Goal: Information Seeking & Learning: Find specific fact

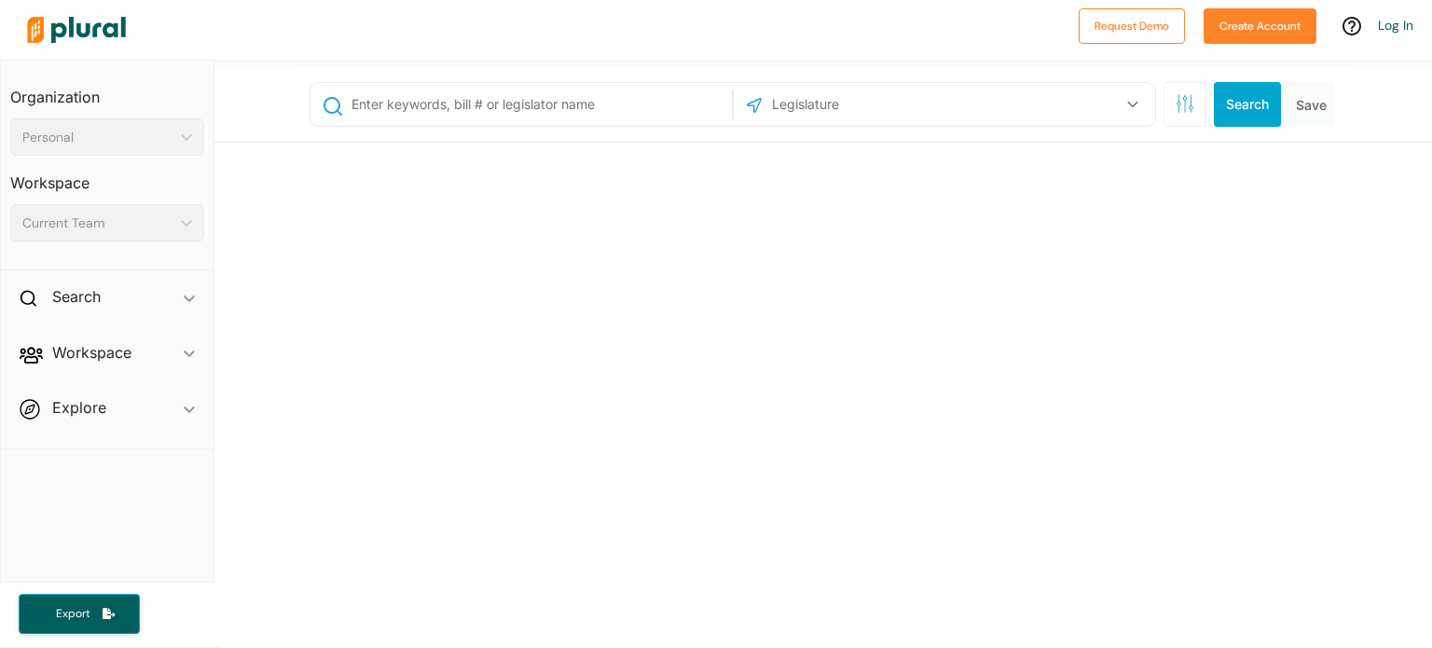
click at [570, 100] on input "text" at bounding box center [539, 104] width 378 height 35
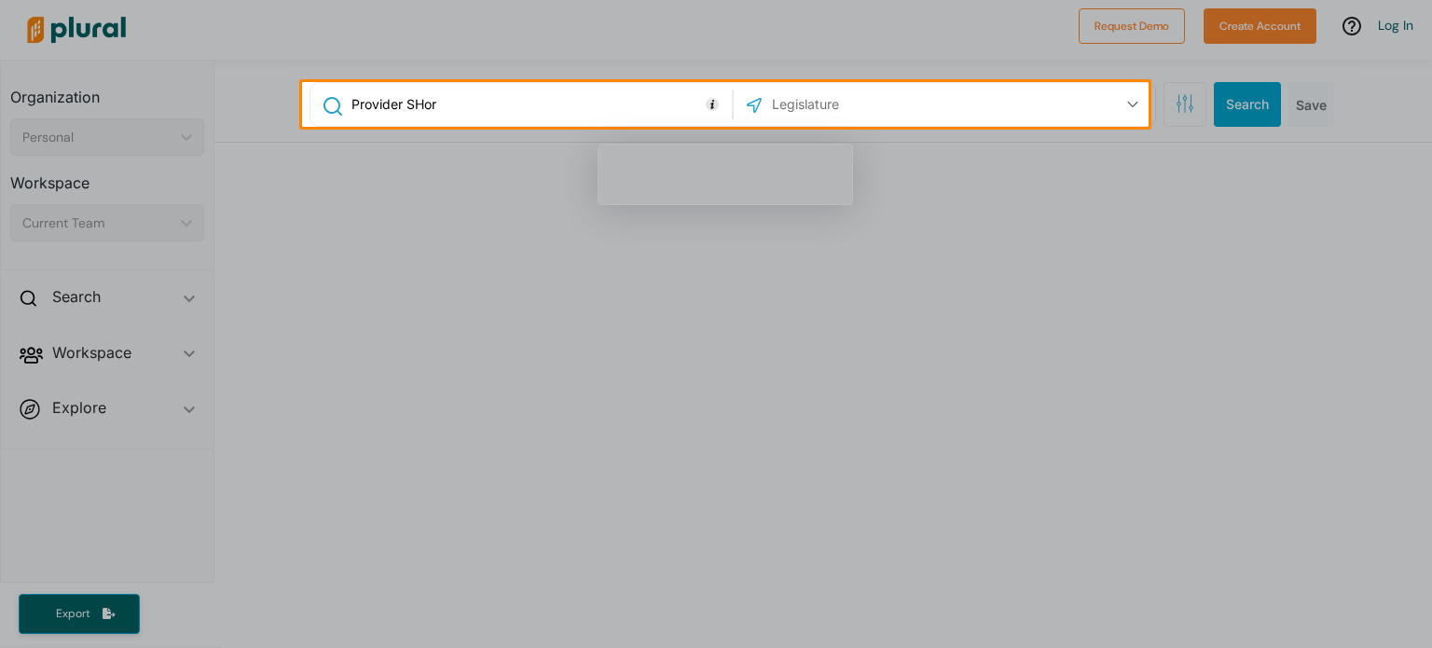
click at [488, 111] on input "Provider SHor" at bounding box center [539, 104] width 378 height 35
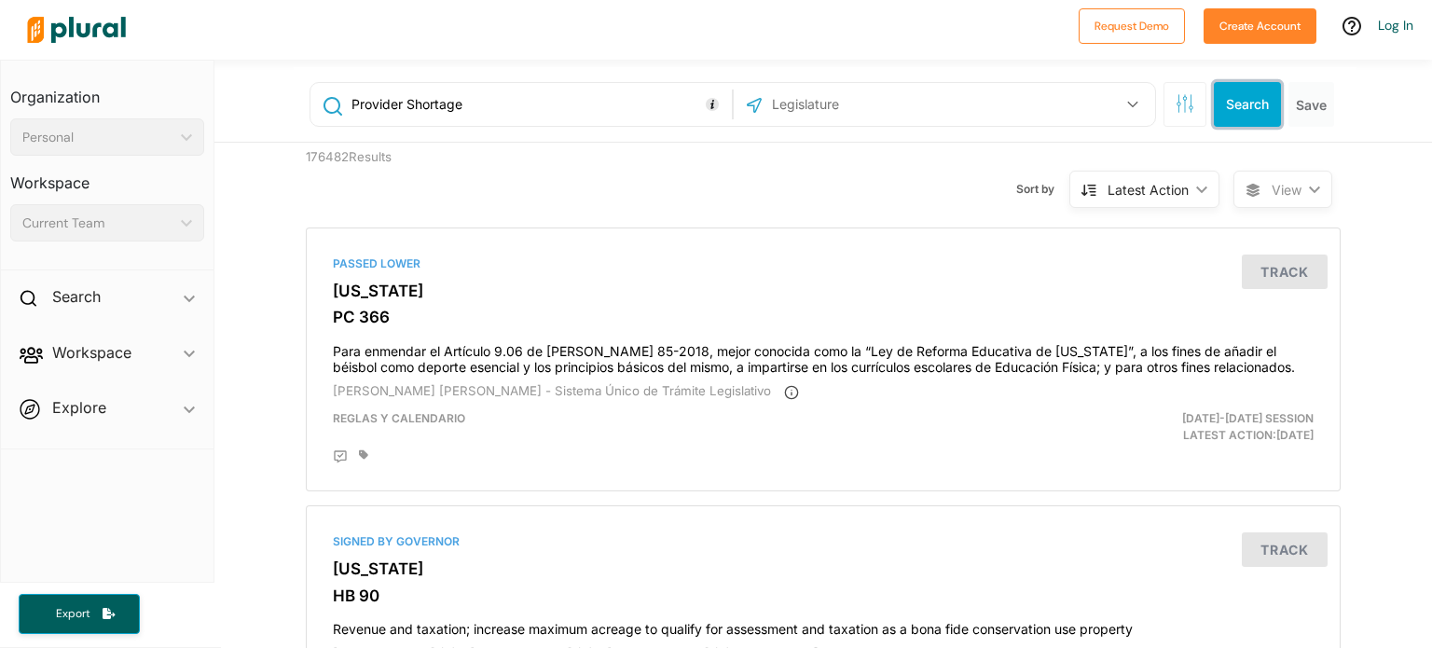
click at [1240, 107] on button "Search" at bounding box center [1247, 104] width 67 height 45
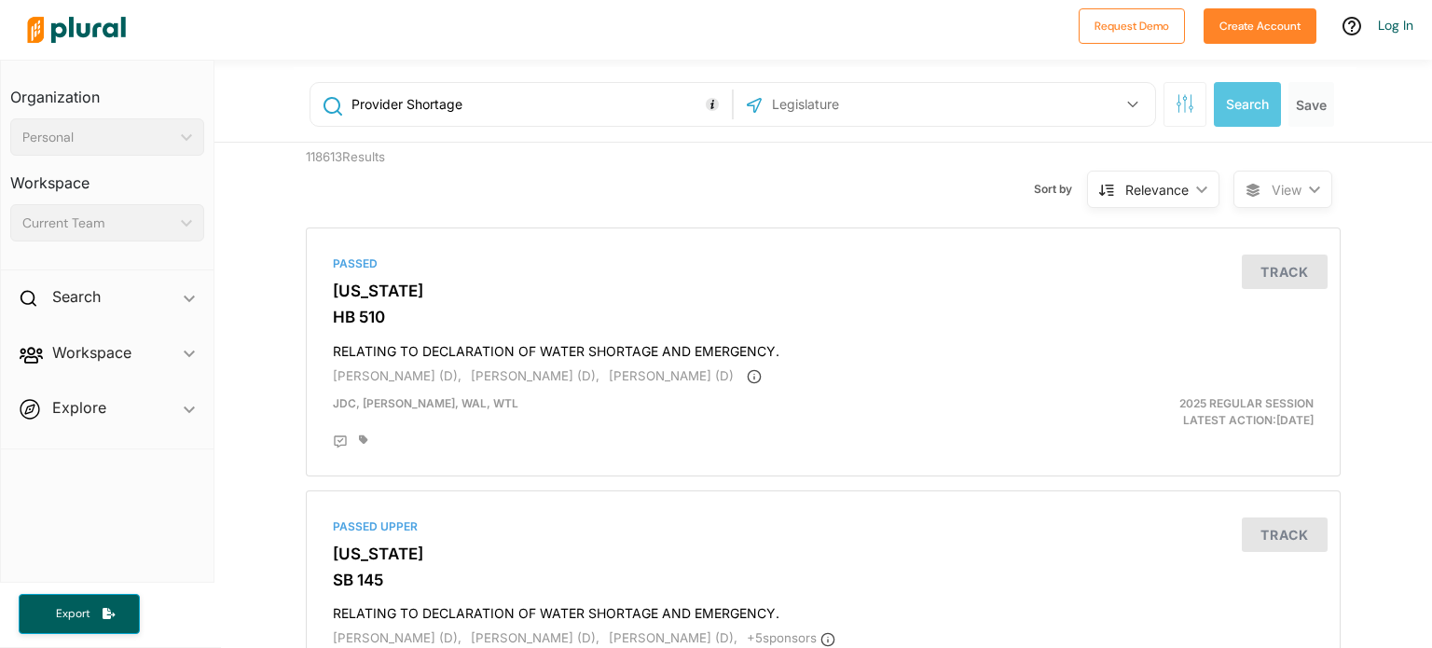
click at [630, 116] on input "Provider Shortage" at bounding box center [539, 104] width 378 height 35
type input "Provider Shortage [US_STATE]"
click at [1229, 112] on button "Search" at bounding box center [1247, 104] width 67 height 45
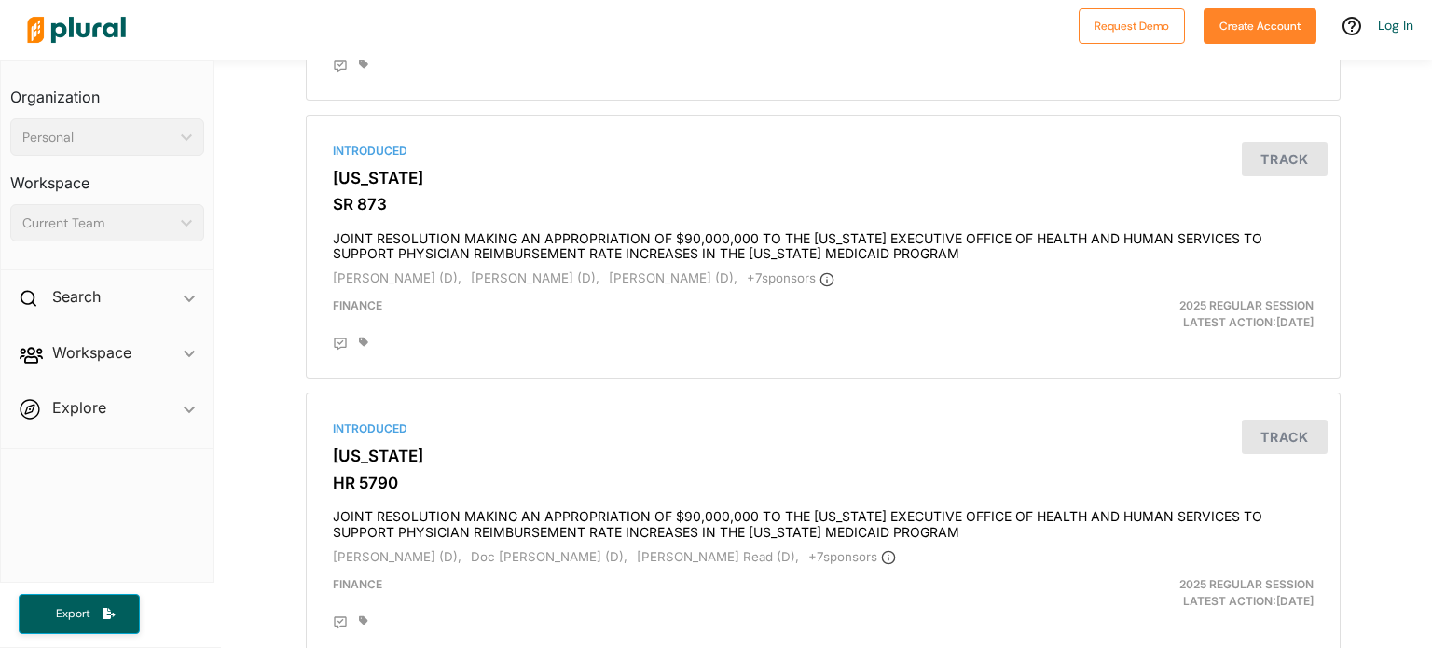
scroll to position [3769, 0]
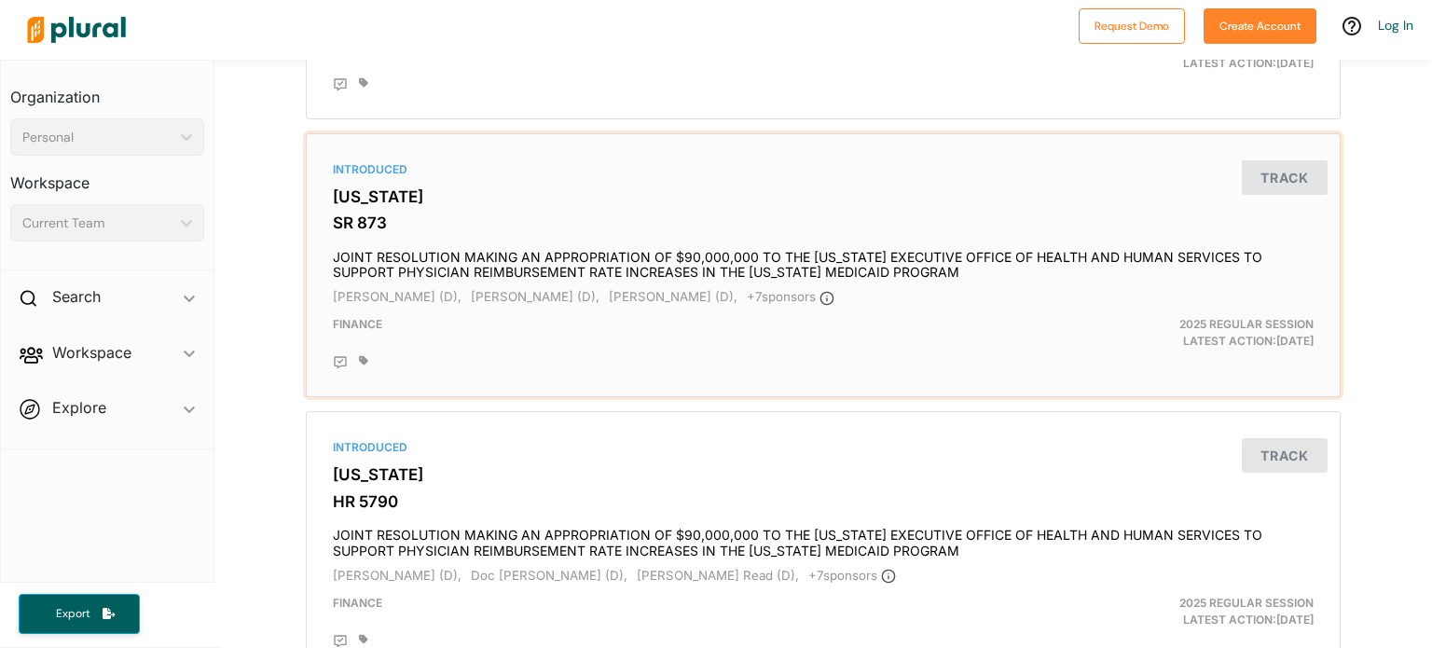
click at [977, 271] on h4 "JOINT RESOLUTION MAKING AN APPROPRIATION OF $90,000,000 TO THE [US_STATE] EXECU…" at bounding box center [823, 260] width 981 height 41
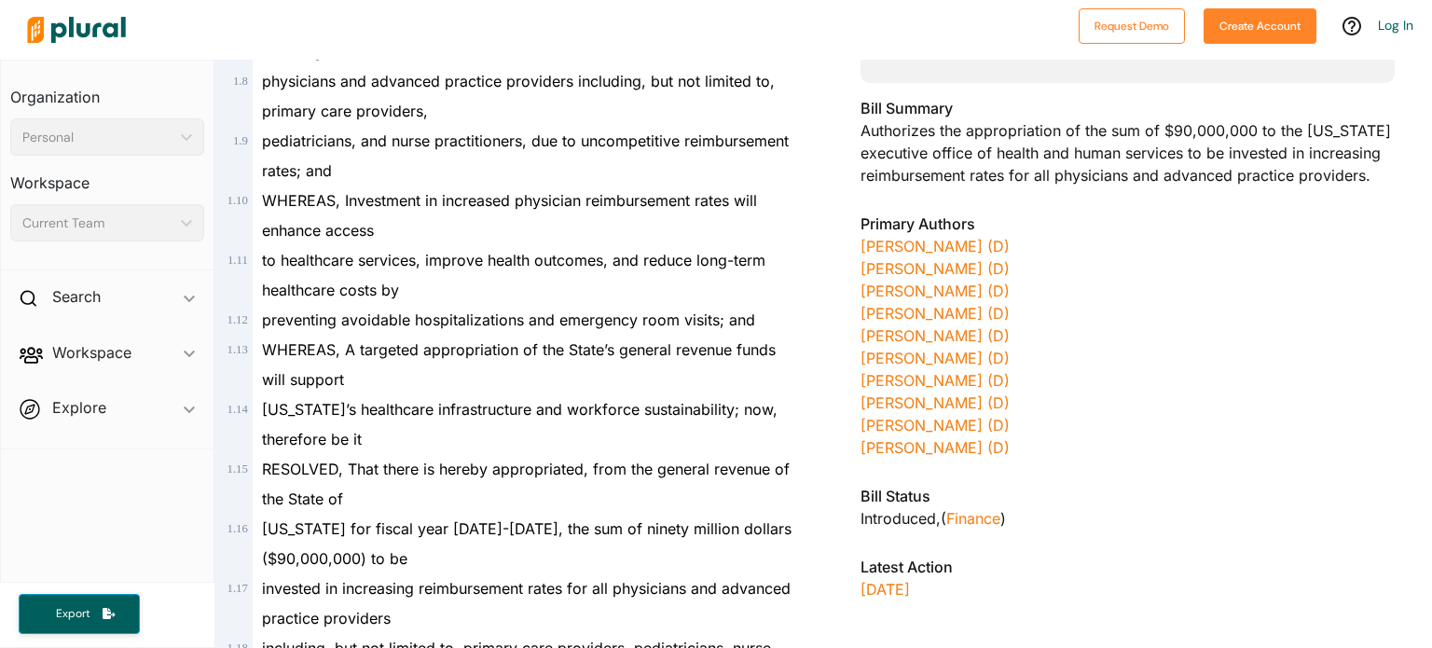
scroll to position [579, 0]
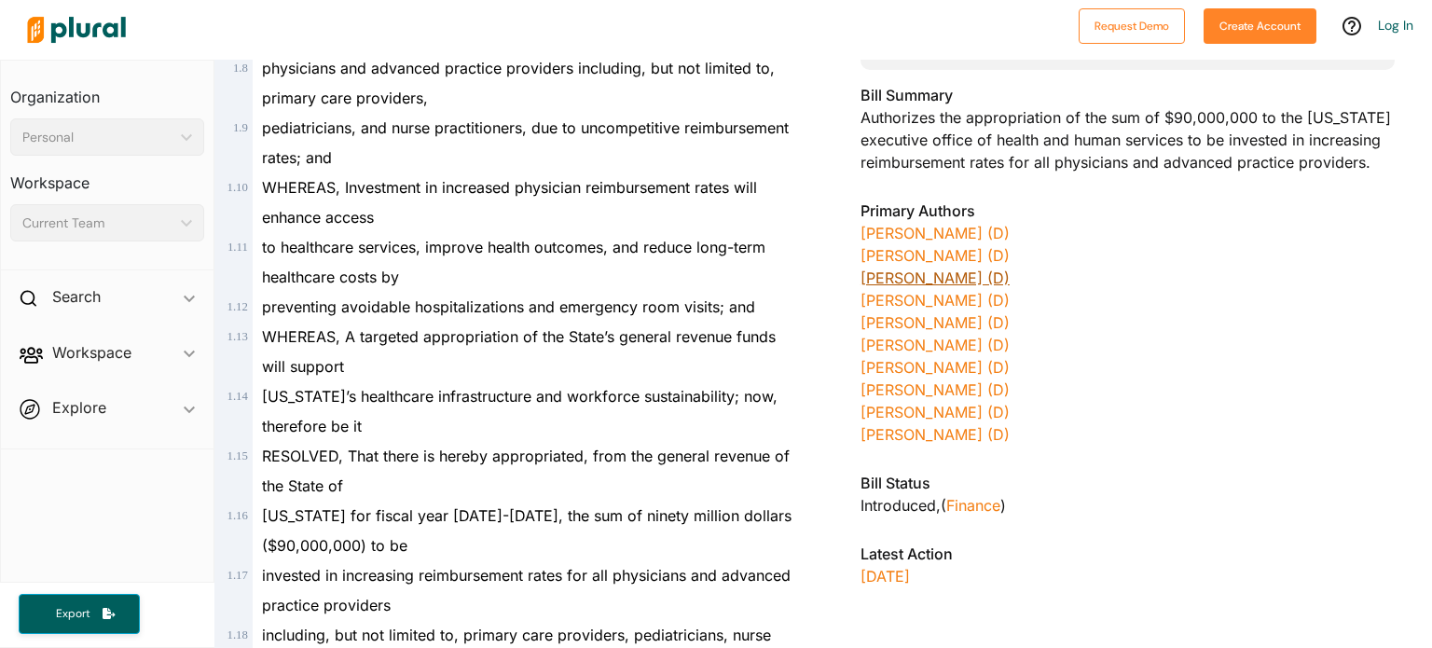
click at [908, 287] on link "[PERSON_NAME] (D)" at bounding box center [934, 277] width 149 height 19
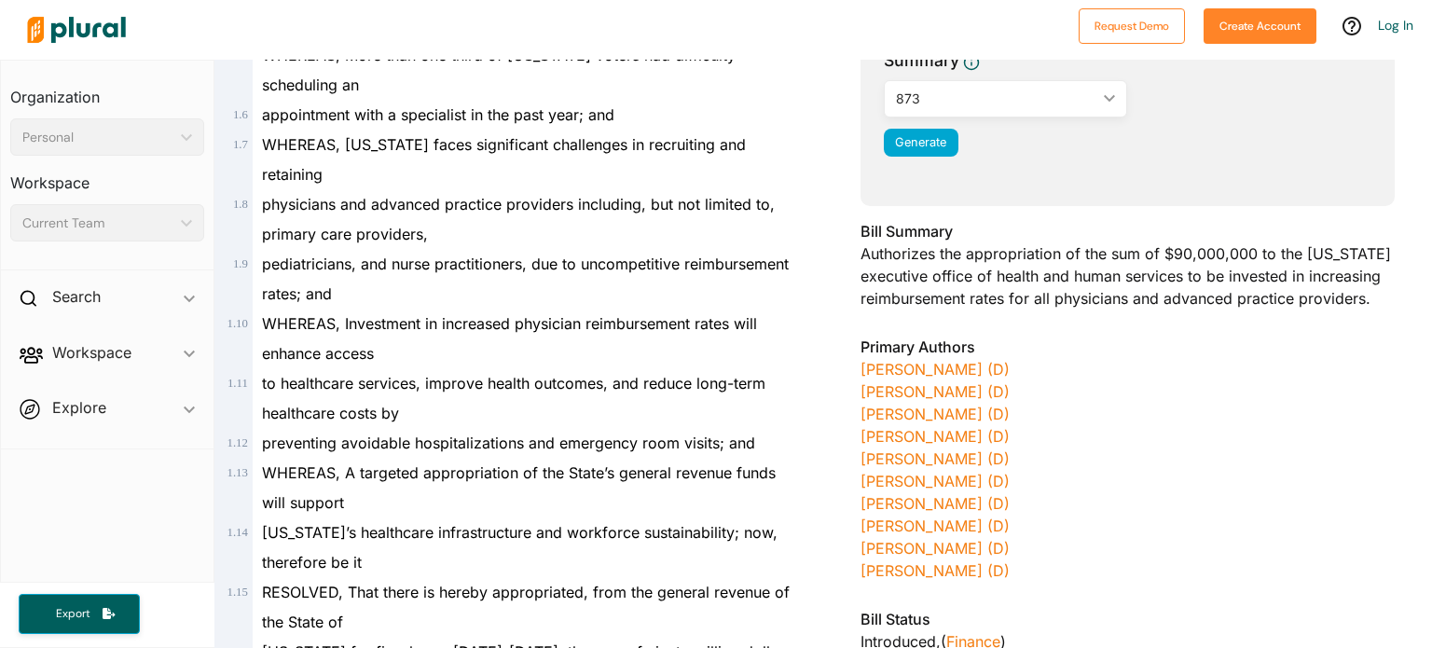
scroll to position [525, 0]
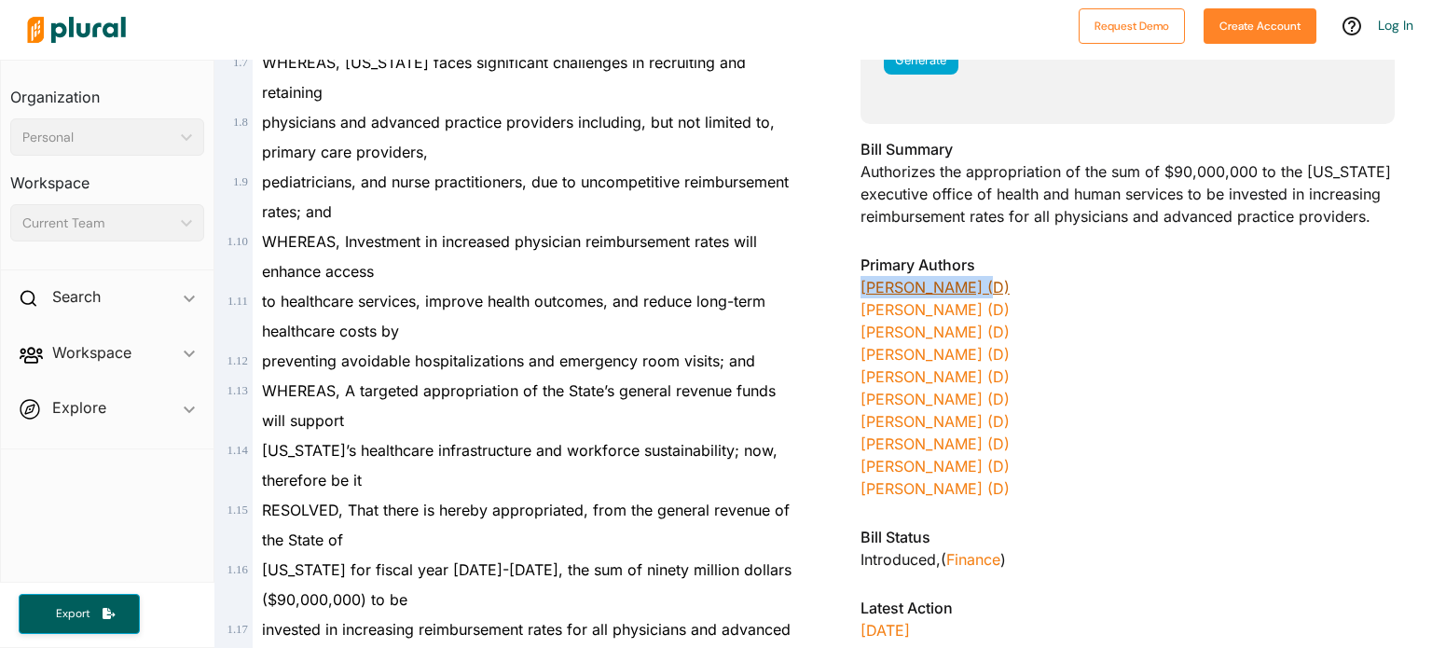
drag, startPoint x: 847, startPoint y: 312, endPoint x: 954, endPoint y: 316, distance: 107.3
click at [954, 316] on div "[US_STATE] - 2025 REGULAR SESSION SR 873 Bill Details Bill Title JOINT RESOLUTI…" at bounding box center [1127, 159] width 609 height 1096
copy link "[PERSON_NAME]"
drag, startPoint x: 847, startPoint y: 328, endPoint x: 940, endPoint y: 339, distance: 93.0
click at [940, 339] on div "[US_STATE] - 2025 REGULAR SESSION SR 873 Bill Details Bill Title JOINT RESOLUTI…" at bounding box center [1127, 159] width 609 height 1096
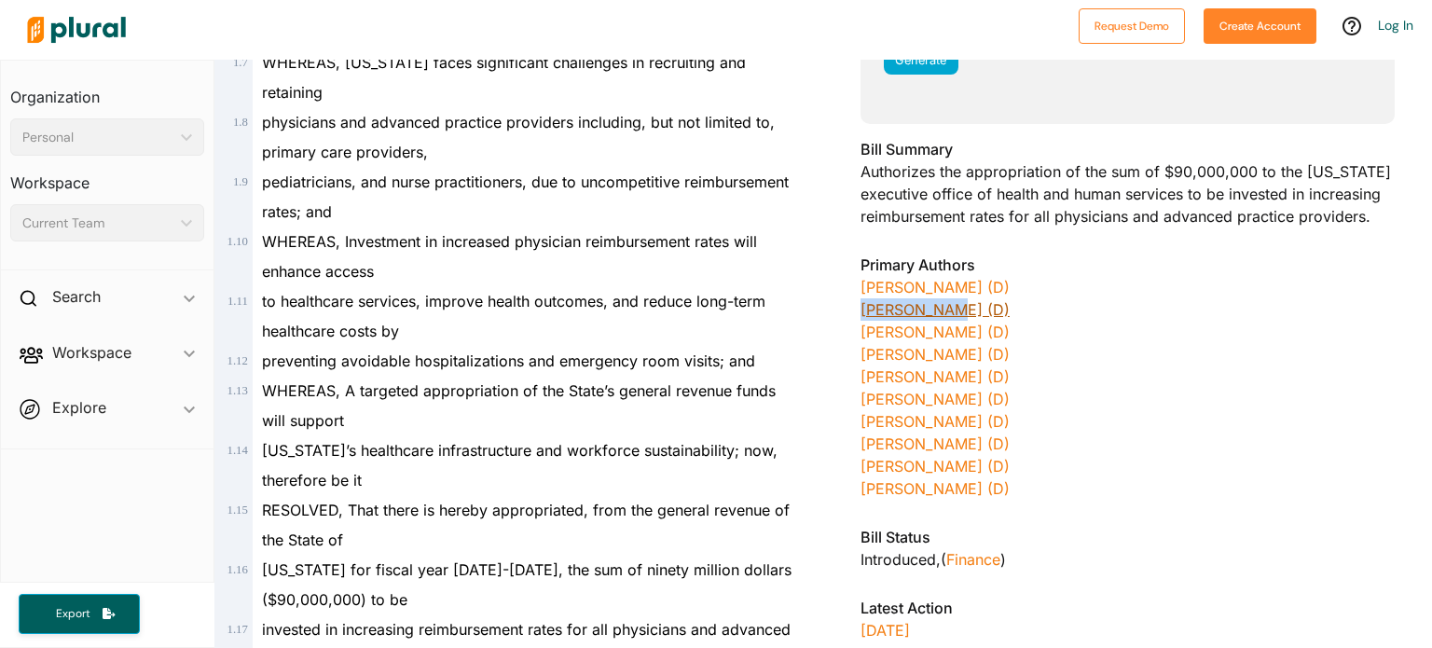
copy link "[PERSON_NAME]"
drag, startPoint x: 846, startPoint y: 378, endPoint x: 928, endPoint y: 379, distance: 82.0
click at [928, 379] on div "[US_STATE] - 2025 REGULAR SESSION SR 873 Bill Details Bill Title JOINT RESOLUTI…" at bounding box center [1127, 159] width 609 height 1096
copy link "[PERSON_NAME]"
drag, startPoint x: 850, startPoint y: 399, endPoint x: 958, endPoint y: 396, distance: 108.2
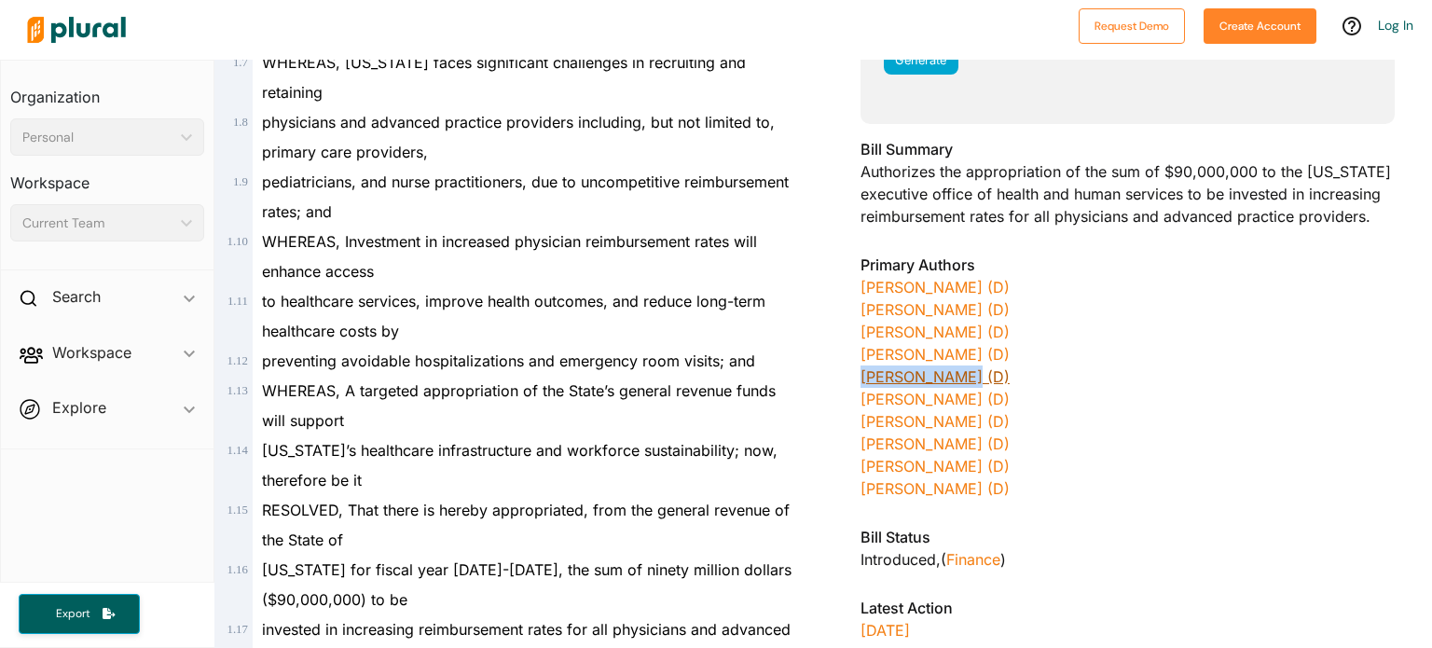
click at [958, 396] on div "[US_STATE] - 2025 REGULAR SESSION SR 873 Bill Details Bill Title JOINT RESOLUTI…" at bounding box center [1127, 159] width 609 height 1096
copy link "[PERSON_NAME]"
drag, startPoint x: 848, startPoint y: 418, endPoint x: 962, endPoint y: 422, distance: 113.8
click at [962, 422] on div "[US_STATE] - 2025 REGULAR SESSION SR 873 Bill Details Bill Title JOINT RESOLUTI…" at bounding box center [1127, 159] width 609 height 1096
copy link "[PERSON_NAME]"
